Goal: Contribute content

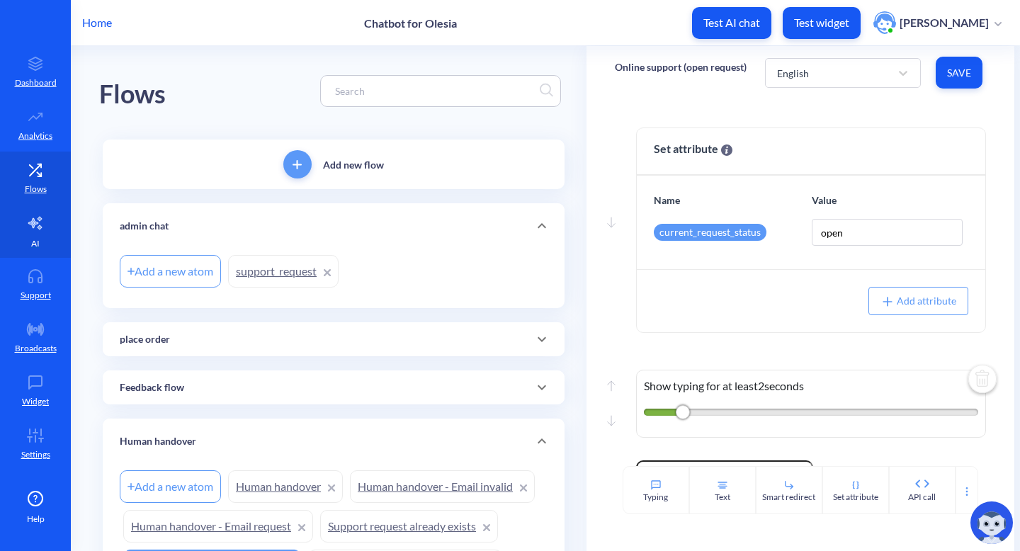
click at [20, 232] on link "AI" at bounding box center [35, 231] width 71 height 53
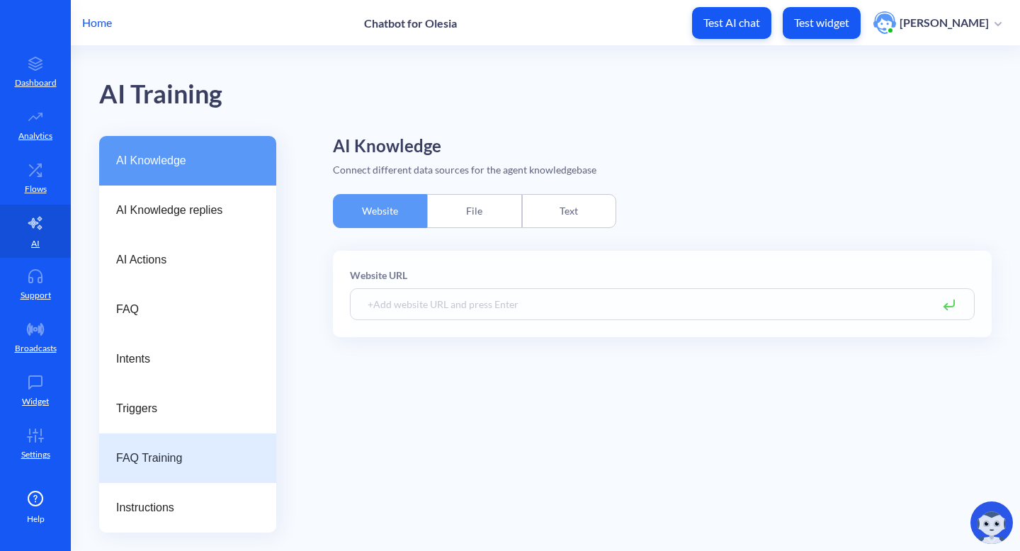
click at [178, 465] on span "FAQ Training" at bounding box center [182, 458] width 132 height 17
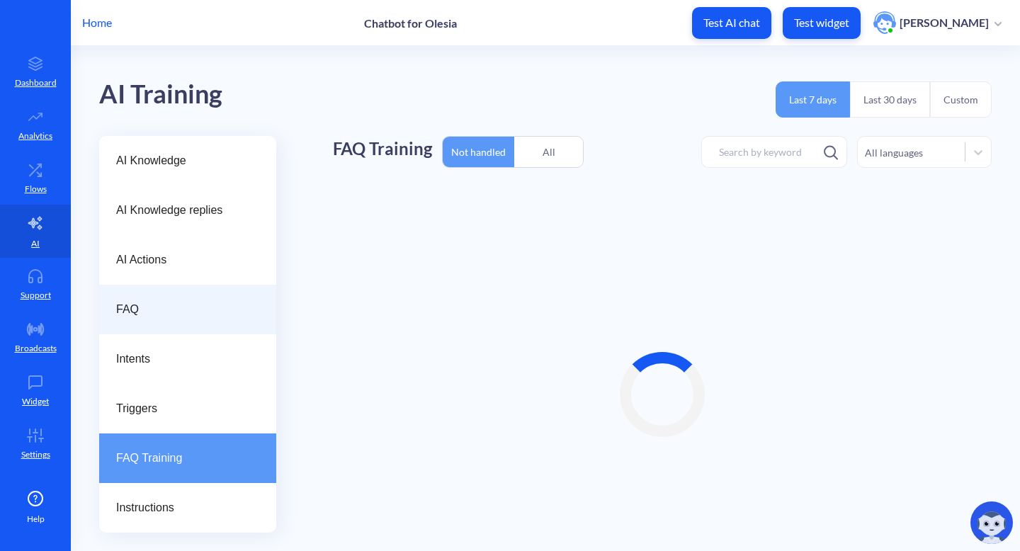
click at [176, 317] on span "FAQ" at bounding box center [182, 309] width 132 height 17
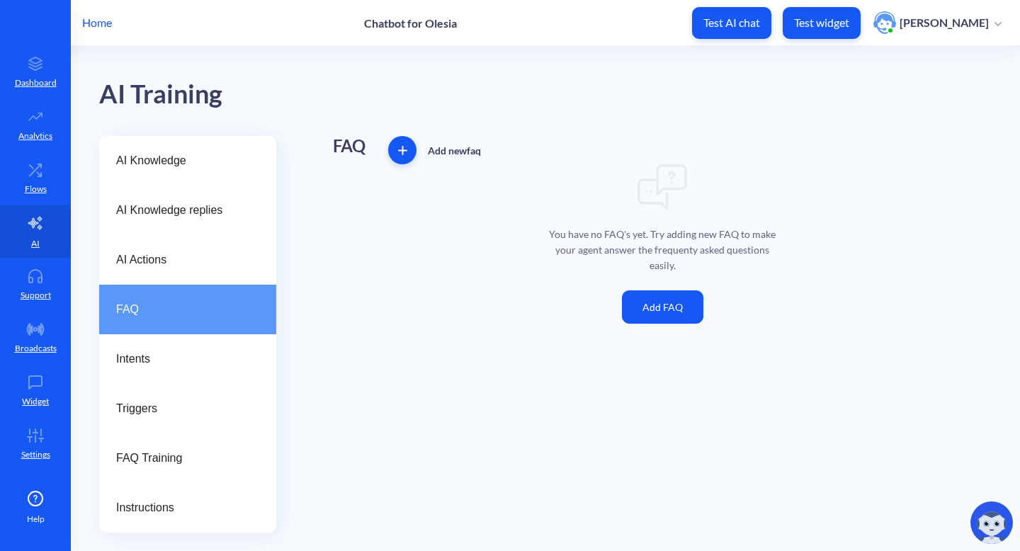
click at [578, 236] on p "You have no FAQ's yet. Try adding new FAQ to make your agent answer the frequen…" at bounding box center [662, 250] width 234 height 47
click at [673, 311] on button "Add FAQ" at bounding box center [662, 306] width 81 height 33
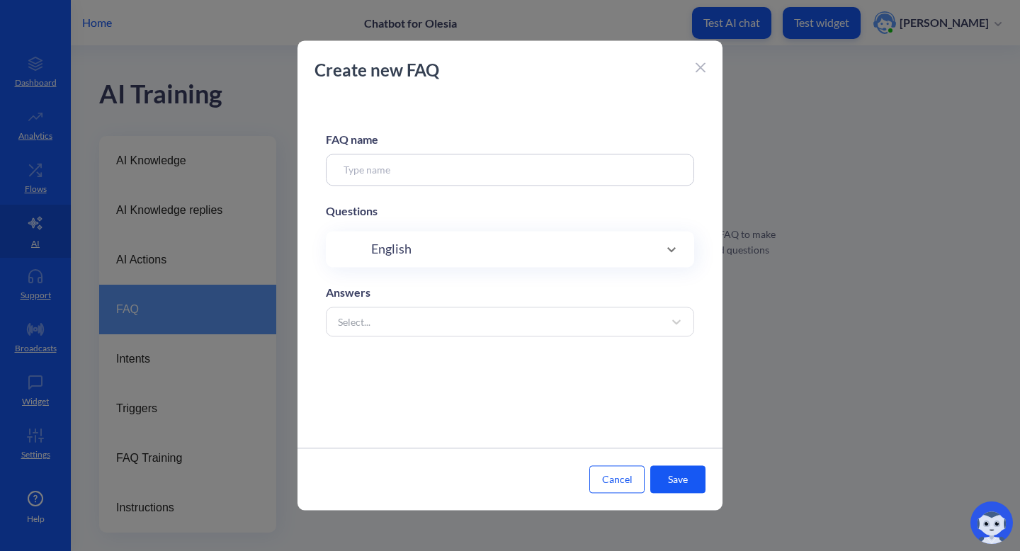
click at [516, 241] on div "English" at bounding box center [510, 248] width 312 height 19
click at [532, 167] on input at bounding box center [510, 170] width 368 height 32
type input "1"
click at [452, 401] on div "Select..." at bounding box center [497, 395] width 333 height 25
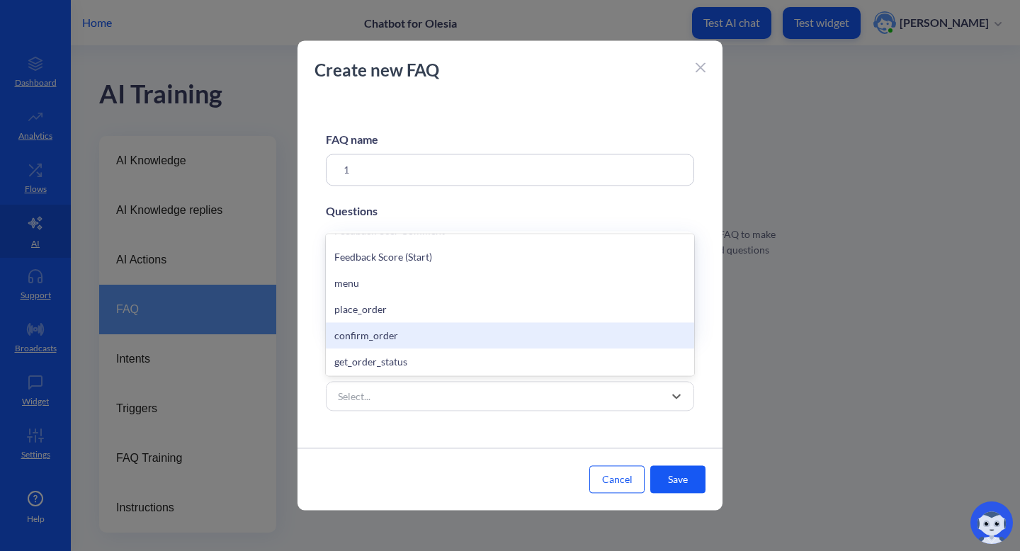
scroll to position [384, 0]
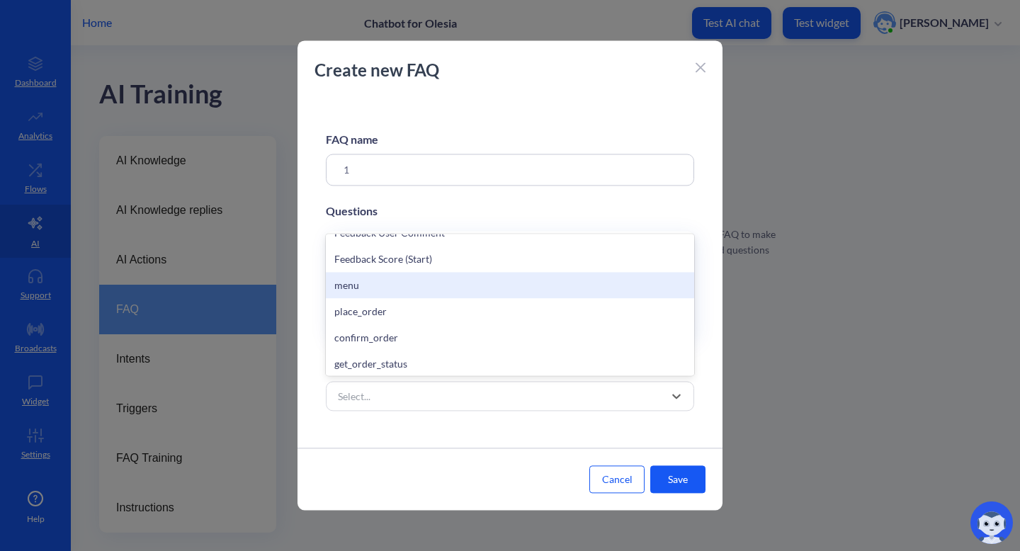
click at [506, 283] on div "menu" at bounding box center [510, 285] width 368 height 26
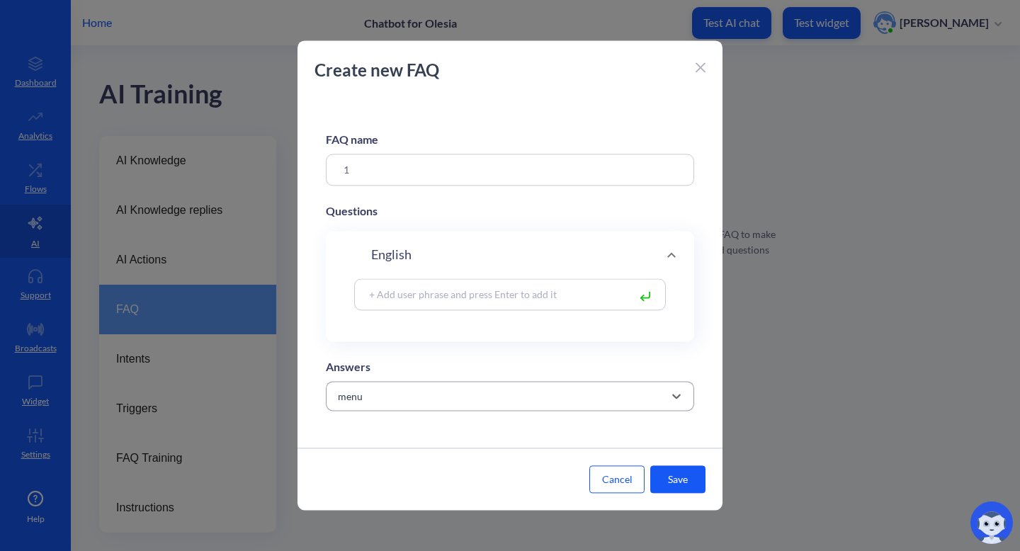
scroll to position [4, 0]
click at [572, 296] on input at bounding box center [495, 294] width 266 height 16
click at [608, 477] on button "Cancel" at bounding box center [616, 480] width 55 height 28
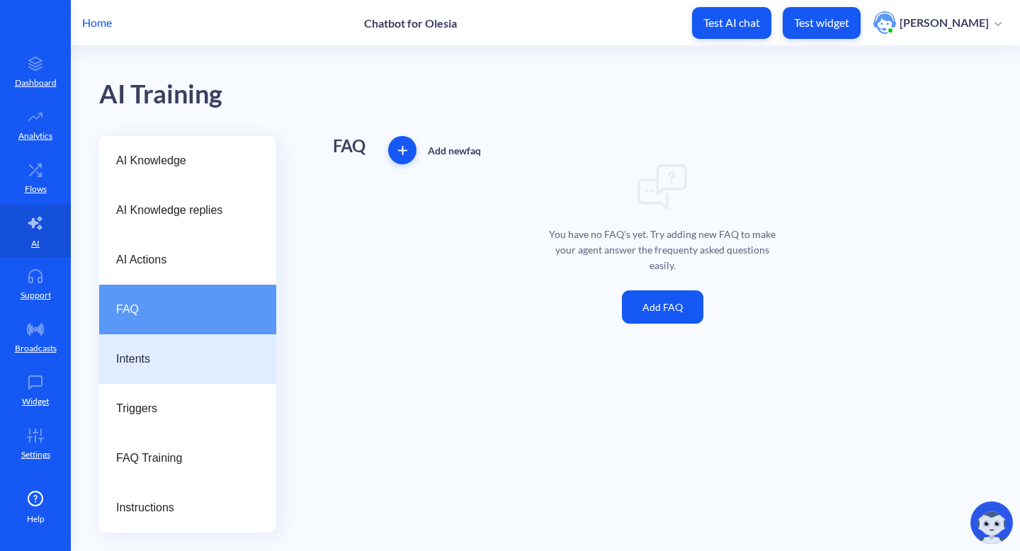
click at [150, 359] on span "Intents" at bounding box center [182, 358] width 132 height 17
